Goal: Transaction & Acquisition: Purchase product/service

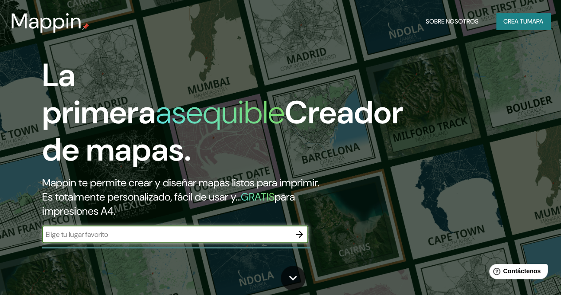
type input "moche, la libertad"
click at [297, 239] on icon "button" at bounding box center [299, 234] width 11 height 11
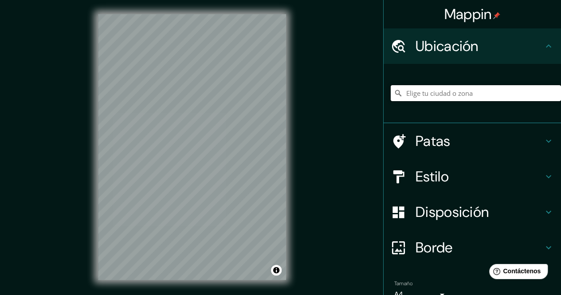
click at [432, 87] on input "Elige tu ciudad o zona" at bounding box center [475, 93] width 170 height 16
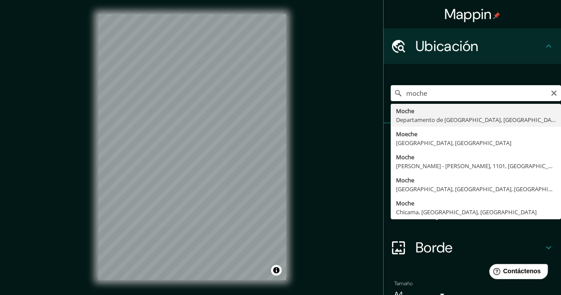
type input "Moche, Departamento de [GEOGRAPHIC_DATA], [GEOGRAPHIC_DATA]"
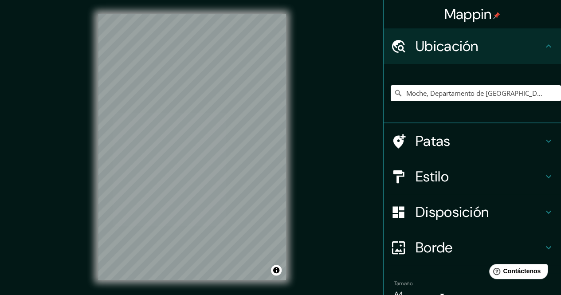
click at [415, 181] on font "Estilo" at bounding box center [431, 176] width 33 height 19
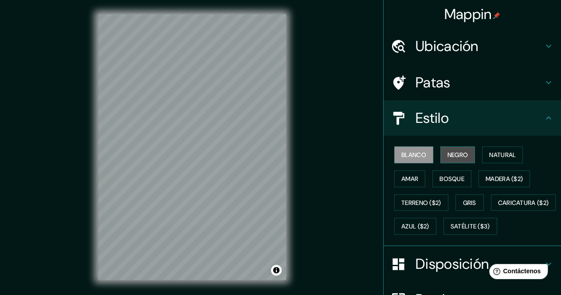
click at [449, 157] on font "Negro" at bounding box center [457, 155] width 21 height 8
click at [417, 152] on font "Blanco" at bounding box center [413, 155] width 25 height 8
click at [500, 153] on font "Natural" at bounding box center [502, 155] width 27 height 8
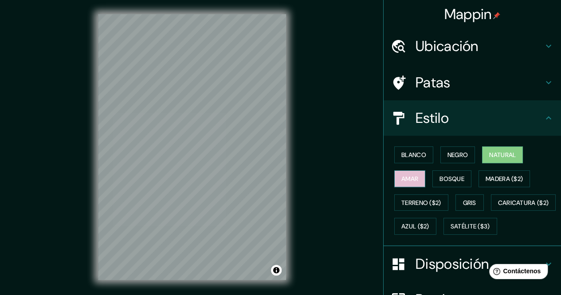
click at [409, 180] on font "Amar" at bounding box center [409, 179] width 17 height 8
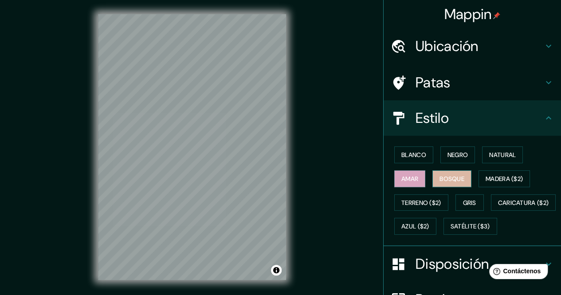
click at [439, 176] on font "Bosque" at bounding box center [451, 179] width 25 height 8
click at [406, 179] on font "Amar" at bounding box center [409, 179] width 17 height 8
click at [496, 178] on font "Madera ($2)" at bounding box center [503, 179] width 37 height 8
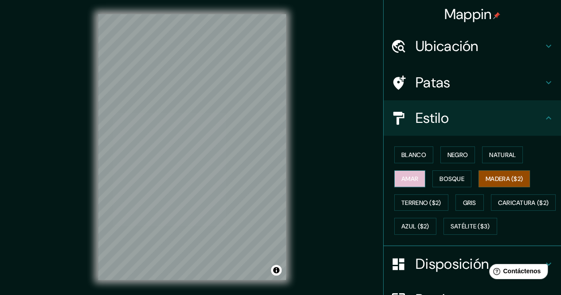
click at [412, 177] on button "Amar" at bounding box center [409, 178] width 31 height 17
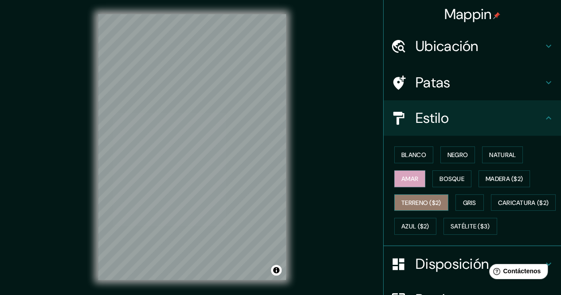
click at [414, 203] on font "Terreno ($2)" at bounding box center [421, 203] width 40 height 8
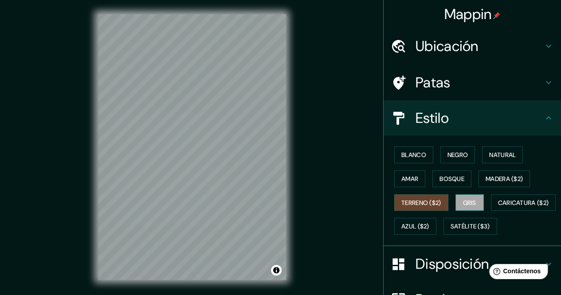
click at [456, 201] on button "Gris" at bounding box center [469, 202] width 28 height 17
click at [406, 182] on font "Amar" at bounding box center [409, 179] width 17 height 12
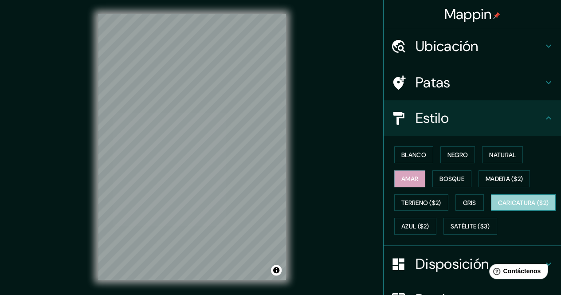
click at [498, 207] on font "Caricatura ($2)" at bounding box center [523, 203] width 51 height 8
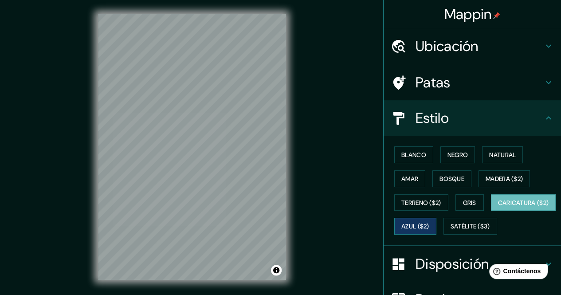
click at [429, 222] on font "Azul ($2)" at bounding box center [415, 226] width 28 height 8
click at [498, 207] on font "Caricatura ($2)" at bounding box center [523, 203] width 51 height 8
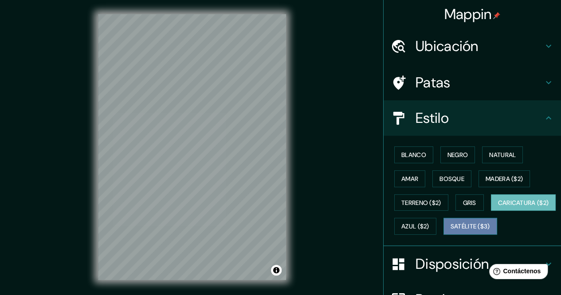
click at [450, 230] on font "Satélite ($3)" at bounding box center [469, 226] width 39 height 8
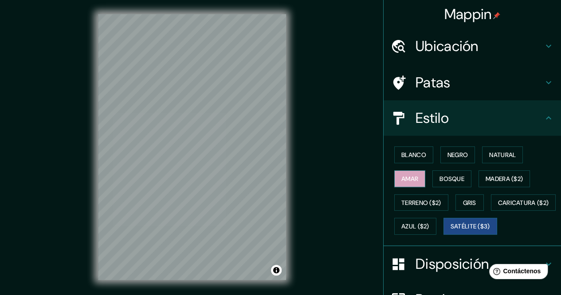
click at [407, 179] on font "Amar" at bounding box center [409, 179] width 17 height 8
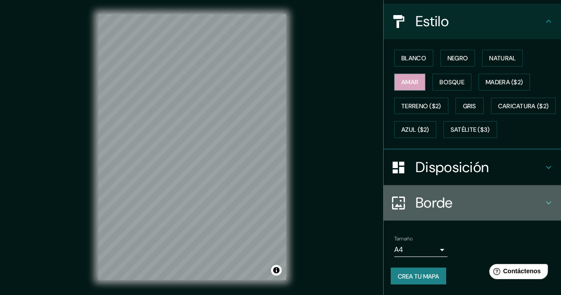
click at [425, 210] on font "Borde" at bounding box center [433, 202] width 37 height 19
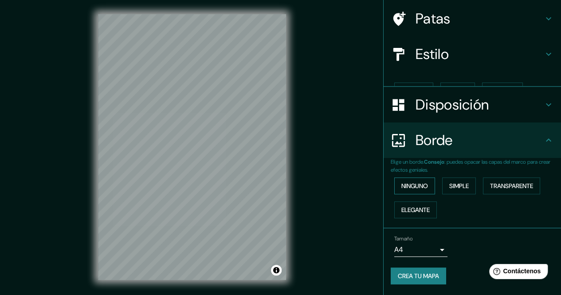
scroll to position [48, 0]
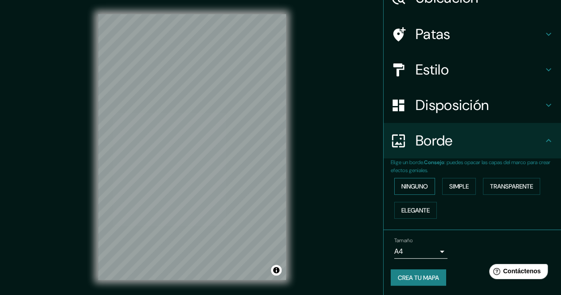
click at [414, 185] on font "Ninguno" at bounding box center [414, 186] width 27 height 8
click at [469, 187] on button "Simple" at bounding box center [459, 186] width 34 height 17
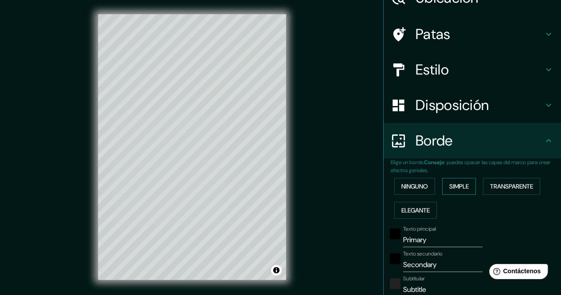
click at [460, 185] on font "Simple" at bounding box center [459, 186] width 20 height 8
type input "170"
type input "34"
click at [419, 185] on font "Ninguno" at bounding box center [414, 186] width 27 height 8
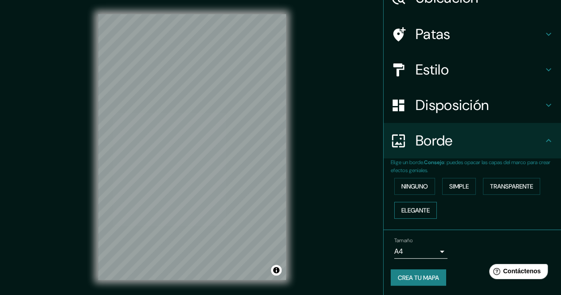
click at [418, 208] on font "Elegante" at bounding box center [415, 210] width 28 height 8
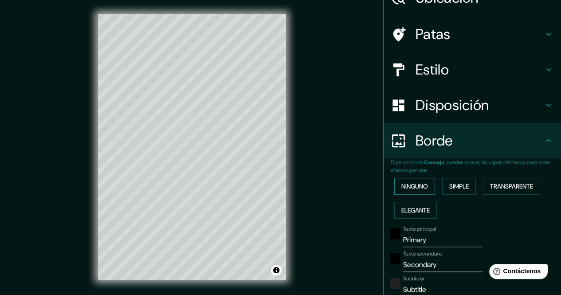
click at [407, 186] on font "Ninguno" at bounding box center [414, 186] width 27 height 8
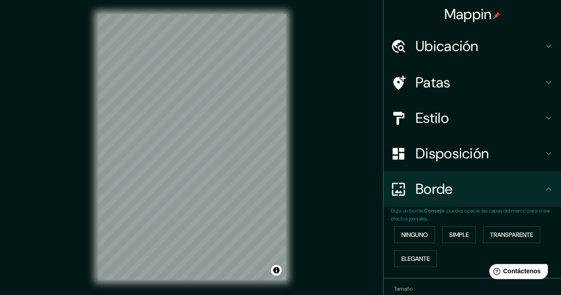
scroll to position [0, 0]
click at [431, 89] on font "Patas" at bounding box center [432, 82] width 35 height 19
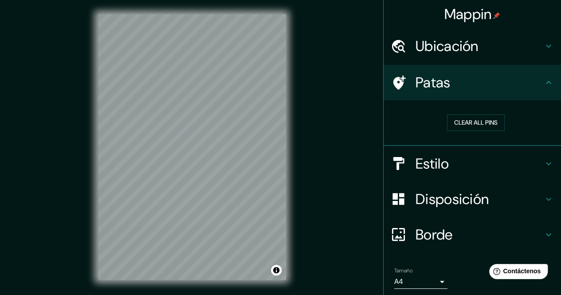
click at [439, 46] on font "Ubicación" at bounding box center [446, 46] width 63 height 19
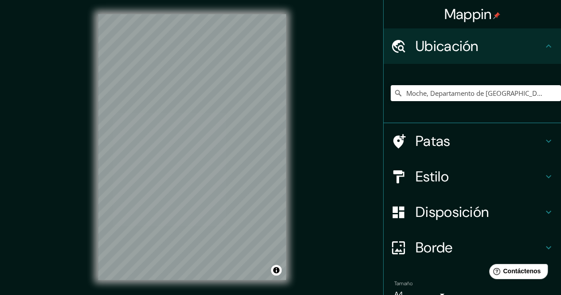
click at [434, 166] on div "Estilo" at bounding box center [471, 176] width 177 height 35
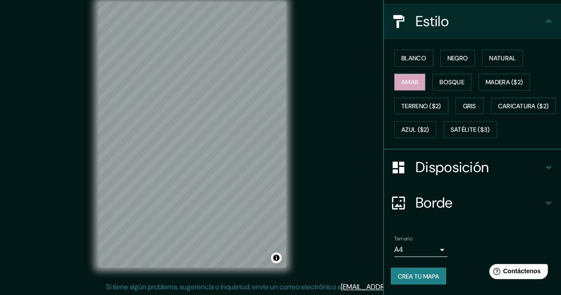
scroll to position [13, 0]
click at [420, 277] on font "Crea tu mapa" at bounding box center [418, 276] width 41 height 8
click at [414, 274] on font "Crea tu mapa" at bounding box center [418, 276] width 41 height 8
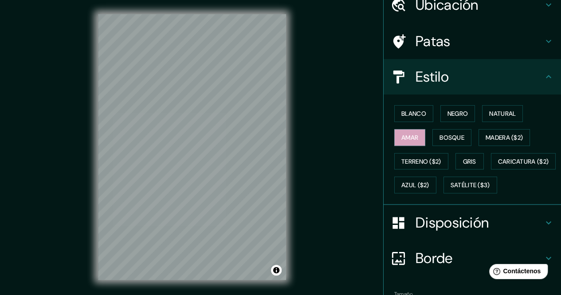
scroll to position [117, 0]
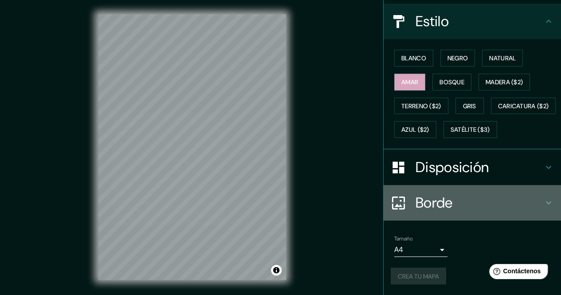
click at [519, 205] on h4 "Borde" at bounding box center [479, 203] width 128 height 18
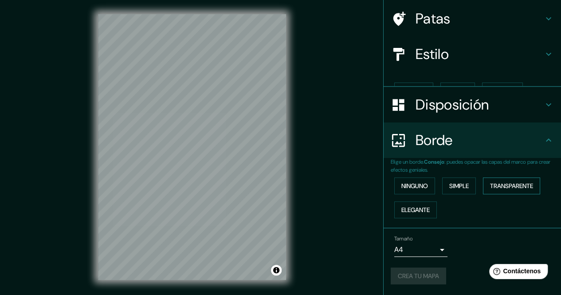
scroll to position [48, 0]
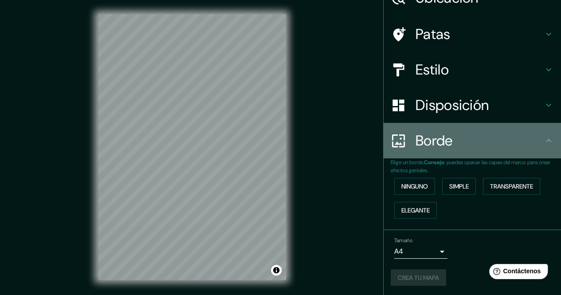
click at [535, 140] on h4 "Borde" at bounding box center [479, 141] width 128 height 18
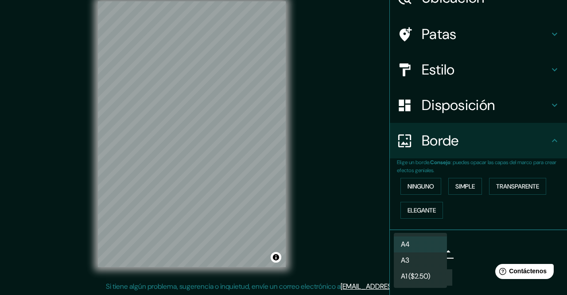
click at [417, 250] on body "Mappin Ubicación Moche, Departamento de La Libertad, Perú Patas Estilo Disposic…" at bounding box center [283, 134] width 567 height 295
click at [419, 247] on li "A4" at bounding box center [420, 244] width 53 height 16
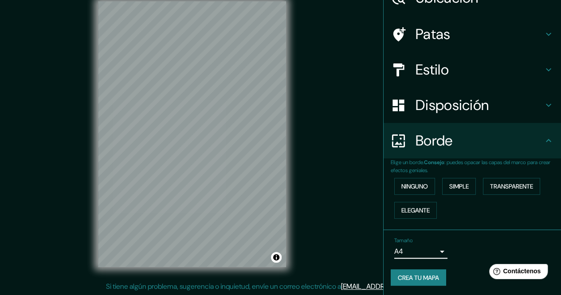
click at [413, 273] on font "Crea tu mapa" at bounding box center [418, 277] width 41 height 8
click at [407, 277] on font "Crea tu mapa" at bounding box center [418, 277] width 41 height 8
click at [407, 277] on div "Crea tu mapa" at bounding box center [471, 277] width 163 height 17
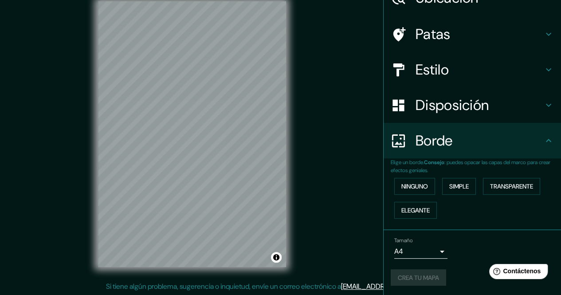
click at [407, 277] on div "Crea tu mapa" at bounding box center [471, 277] width 163 height 17
click at [414, 275] on font "Crea tu mapa" at bounding box center [418, 277] width 41 height 8
click at [414, 275] on div "Crea tu mapa" at bounding box center [471, 277] width 163 height 17
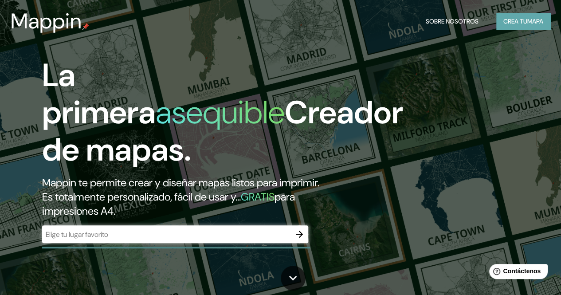
click at [506, 19] on font "Crea tu" at bounding box center [515, 21] width 24 height 8
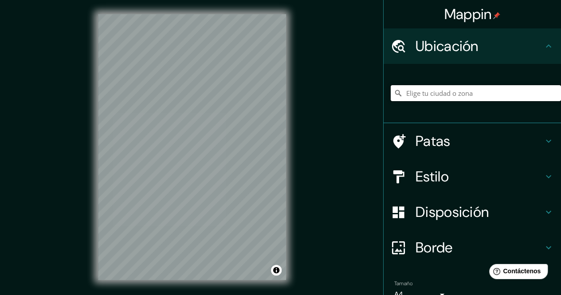
click at [418, 94] on input "Elige tu ciudad o zona" at bounding box center [475, 93] width 170 height 16
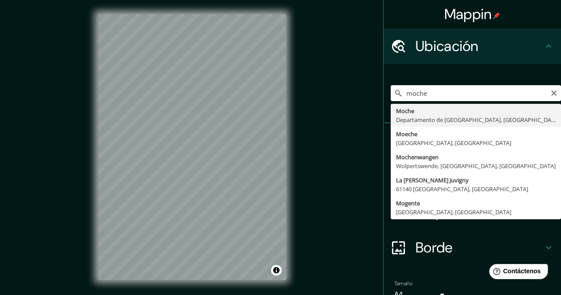
type input "Moche, Departamento de [GEOGRAPHIC_DATA], [GEOGRAPHIC_DATA]"
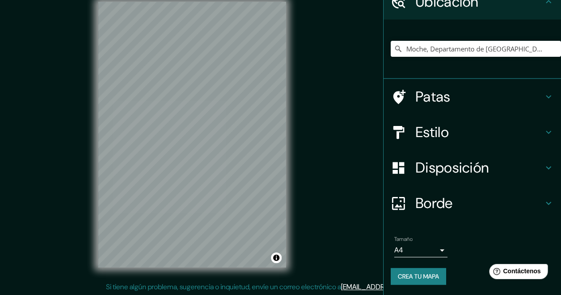
scroll to position [13, 0]
click at [403, 274] on font "Crea tu mapa" at bounding box center [418, 276] width 41 height 8
click at [403, 274] on div "Crea tu mapa" at bounding box center [471, 276] width 163 height 17
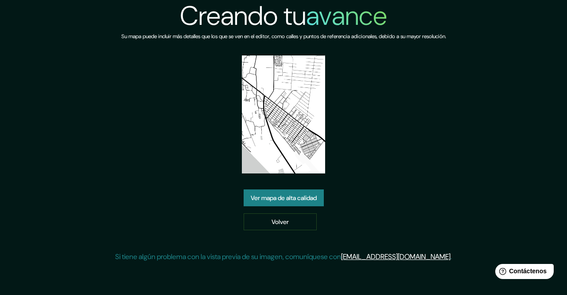
click at [283, 200] on font "Ver mapa de alta calidad" at bounding box center [284, 198] width 66 height 8
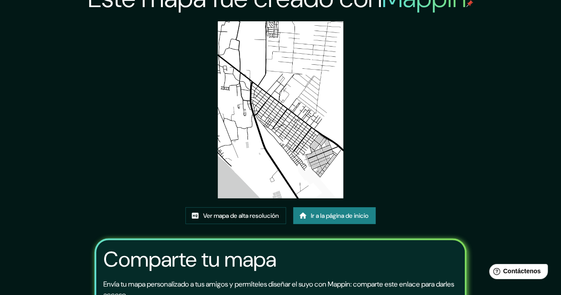
scroll to position [89, 0]
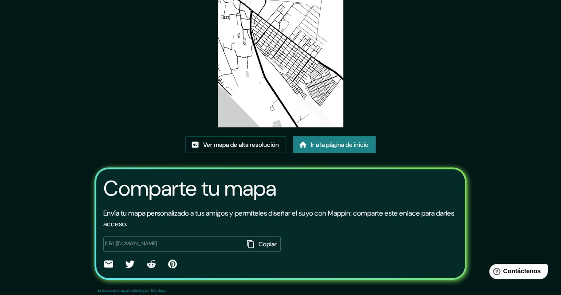
click at [369, 117] on div "Este mapa fue creado con Mappin Ver mapa de alta resolución Ir a la página de i…" at bounding box center [281, 111] width 394 height 400
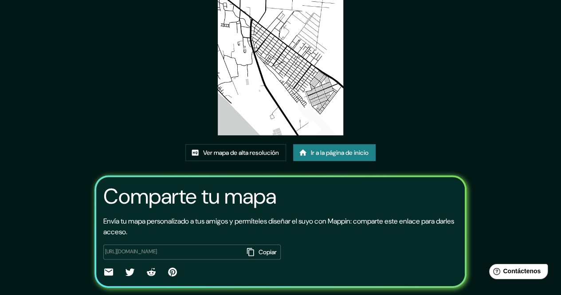
scroll to position [0, 0]
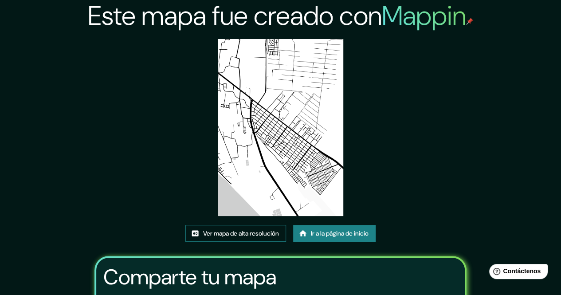
click at [277, 232] on font "Ver mapa de alta resolución" at bounding box center [241, 233] width 76 height 8
